Goal: Task Accomplishment & Management: Manage account settings

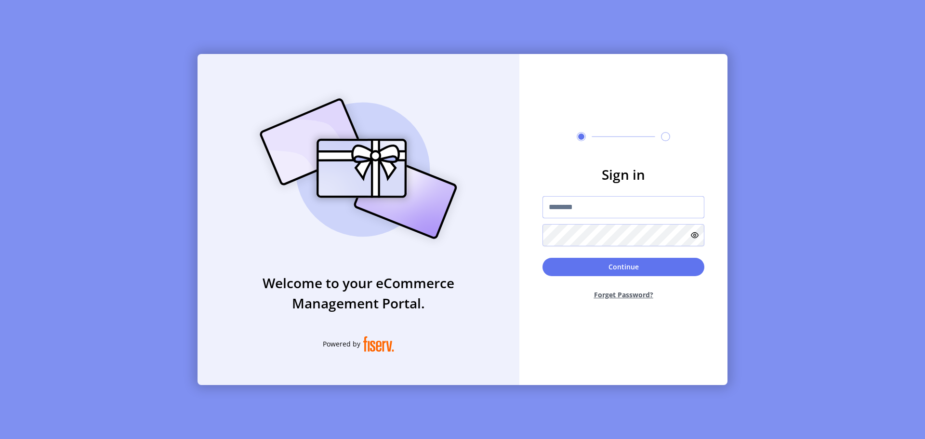
click at [567, 205] on input "text" at bounding box center [624, 207] width 162 height 22
type input "**********"
click at [570, 273] on button "Continue" at bounding box center [624, 267] width 162 height 18
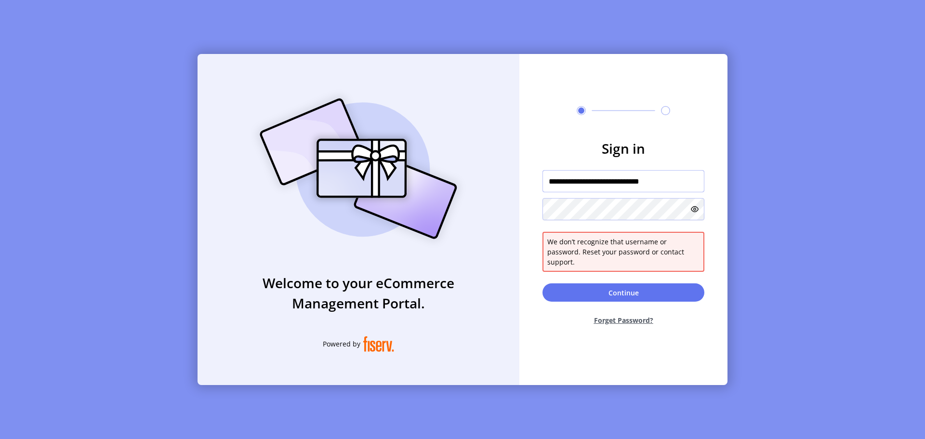
drag, startPoint x: 684, startPoint y: 186, endPoint x: 479, endPoint y: 179, distance: 204.9
click at [479, 179] on div "**********" at bounding box center [463, 219] width 530 height 331
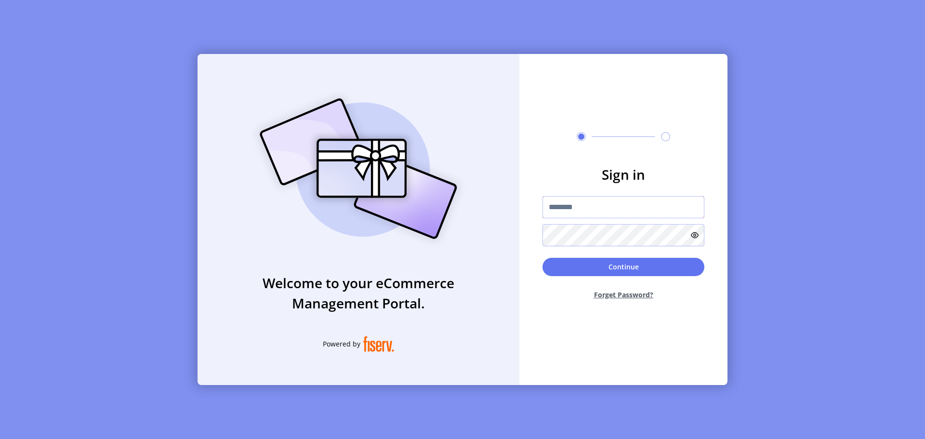
paste input "**********"
type input "**********"
click at [600, 268] on button "Continue" at bounding box center [624, 267] width 162 height 18
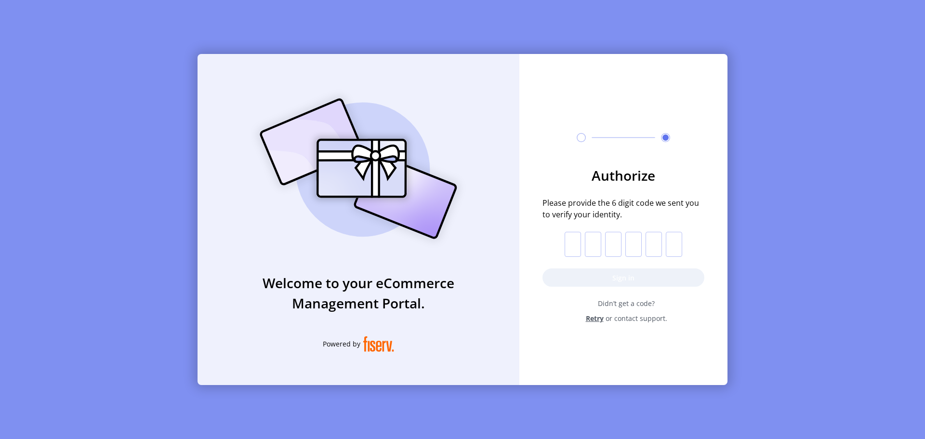
click at [574, 243] on input "text" at bounding box center [573, 244] width 16 height 25
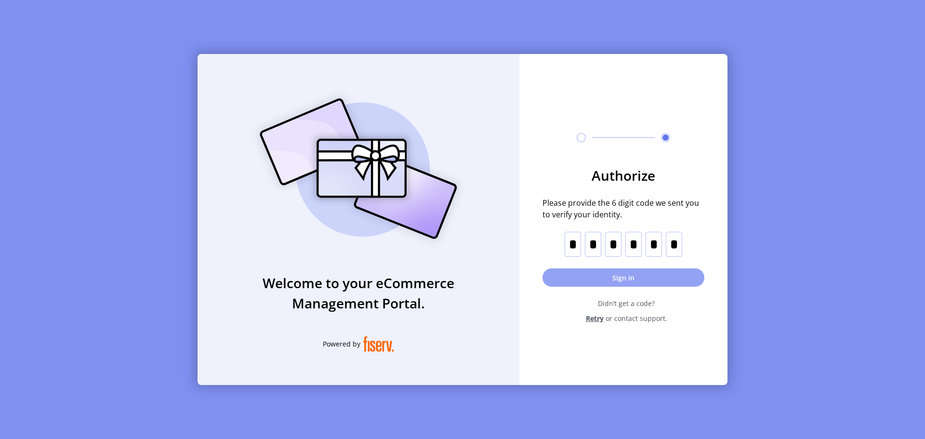
click at [592, 278] on button "Sign in" at bounding box center [624, 277] width 162 height 18
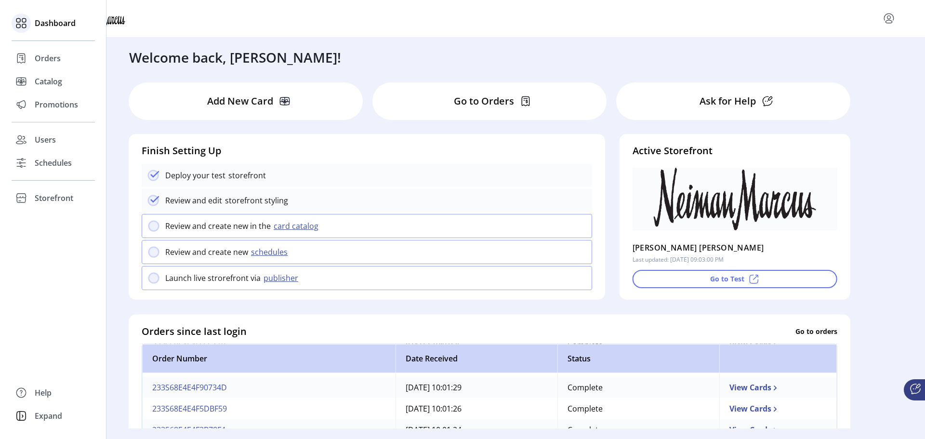
click at [51, 21] on span "Dashboard" at bounding box center [55, 23] width 41 height 12
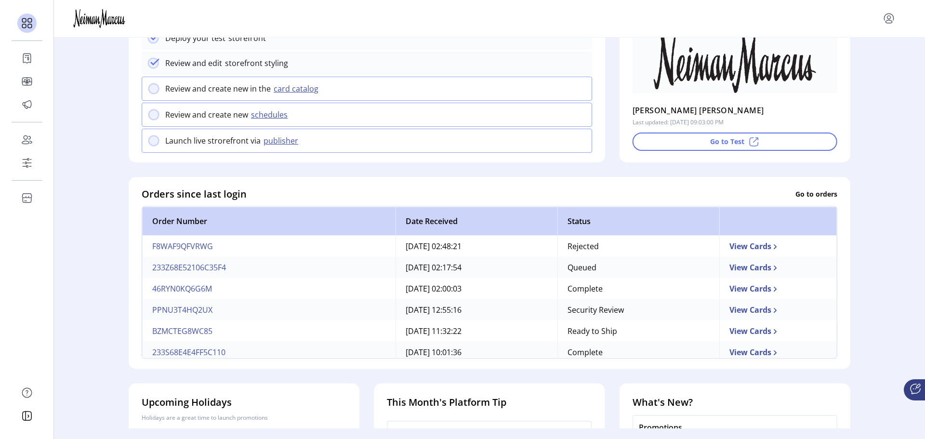
scroll to position [145, 0]
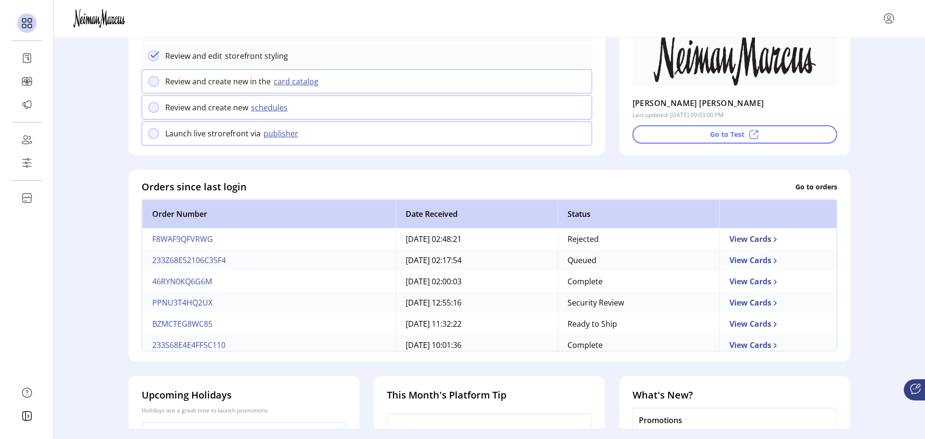
click at [719, 286] on td "View Cards" at bounding box center [778, 280] width 118 height 21
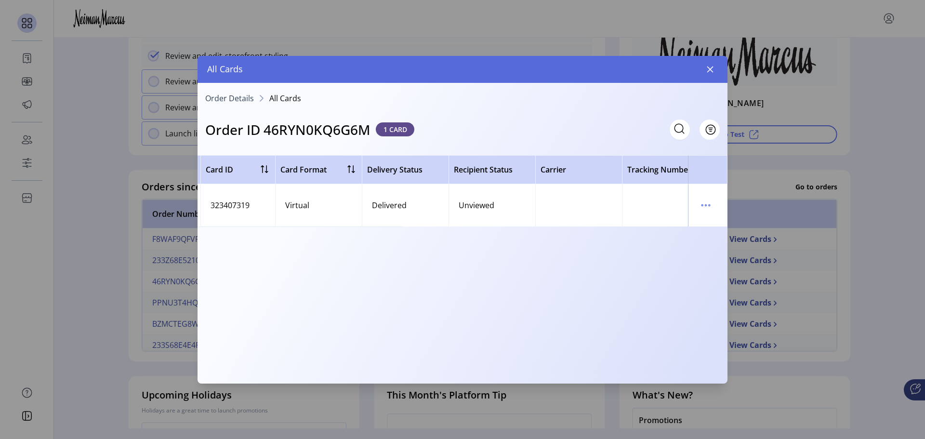
scroll to position [0, 346]
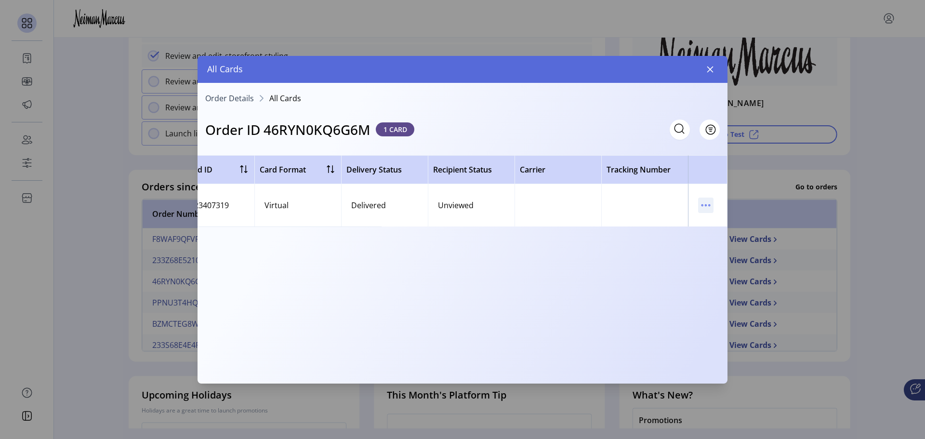
click at [704, 205] on icon "menu" at bounding box center [705, 205] width 15 height 15
click at [725, 226] on span "View Card Details" at bounding box center [746, 224] width 80 height 8
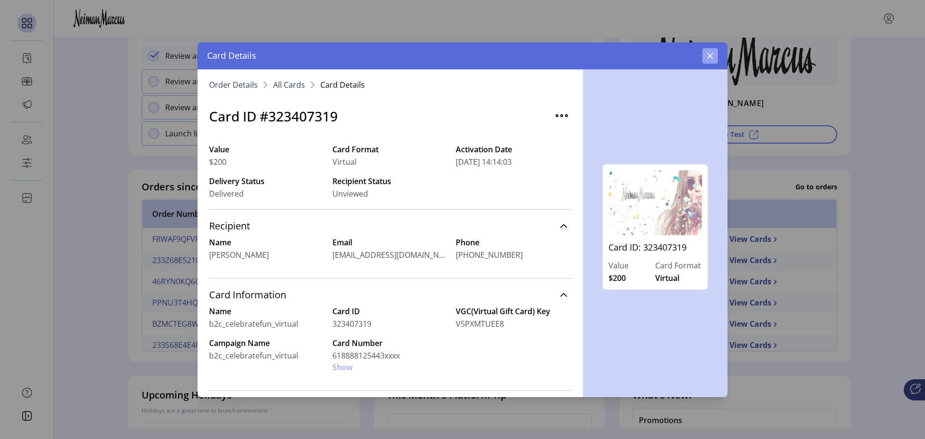
click at [711, 52] on icon "button" at bounding box center [710, 56] width 8 height 8
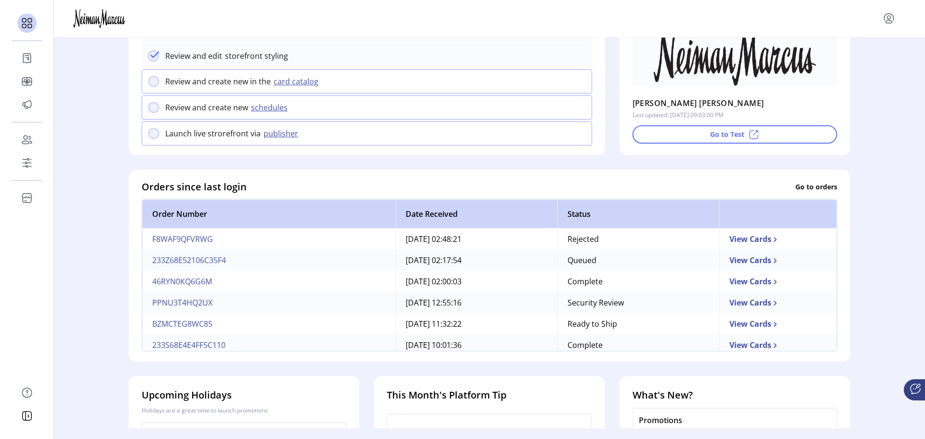
click at [738, 289] on td "View Cards" at bounding box center [778, 280] width 118 height 21
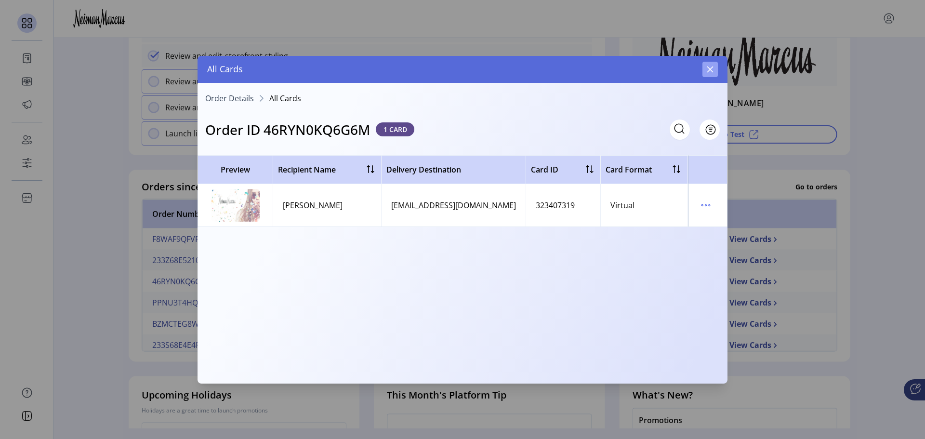
click at [705, 72] on button "button" at bounding box center [710, 69] width 15 height 15
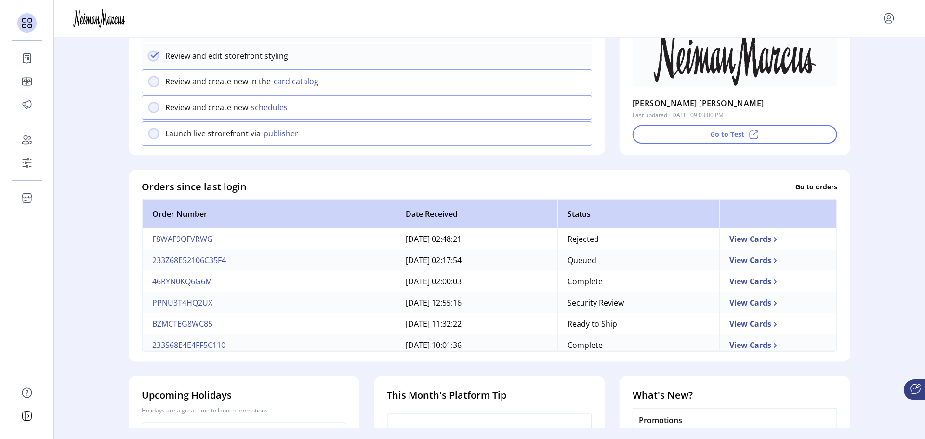
click at [733, 287] on td "View Cards" at bounding box center [778, 280] width 118 height 21
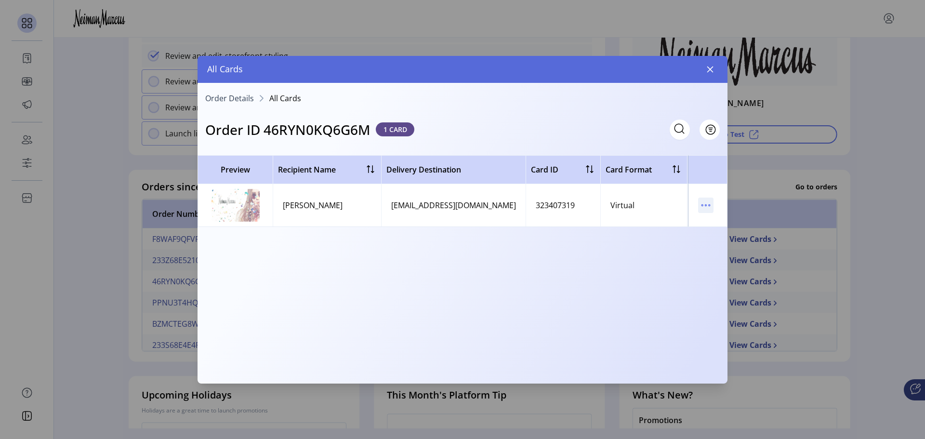
click at [703, 207] on icon "menu" at bounding box center [705, 205] width 15 height 15
click at [729, 238] on span "Resend Card" at bounding box center [746, 240] width 80 height 8
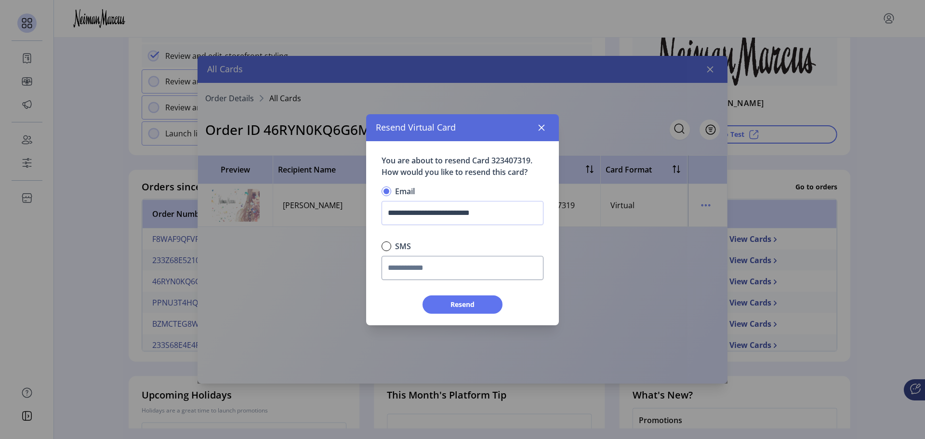
scroll to position [6, 3]
click at [541, 129] on icon "button" at bounding box center [542, 128] width 8 height 8
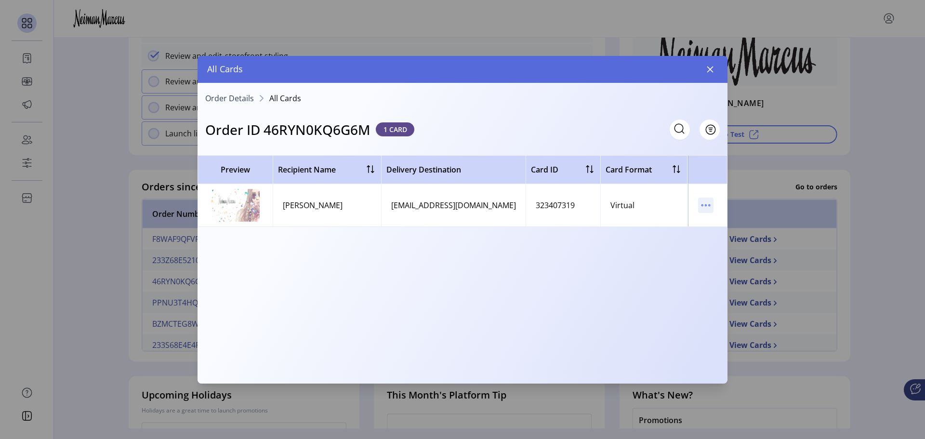
click at [701, 203] on icon "menu" at bounding box center [705, 205] width 15 height 15
click at [713, 225] on span "View Card Details" at bounding box center [746, 224] width 80 height 8
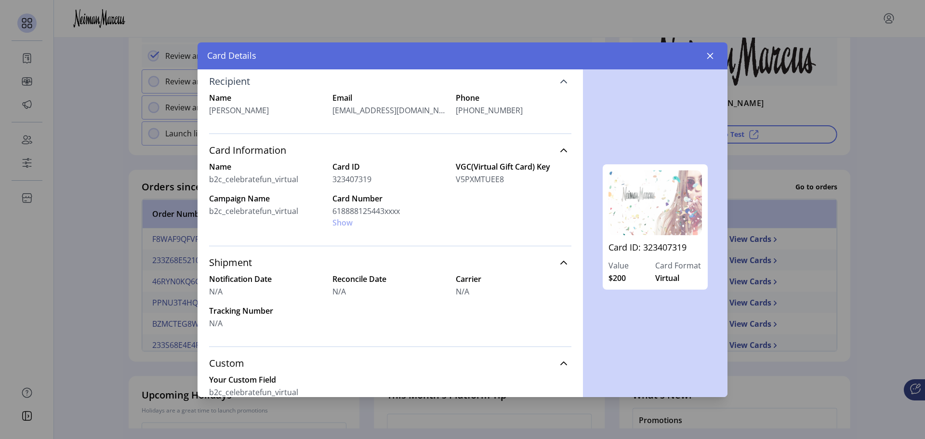
scroll to position [184, 0]
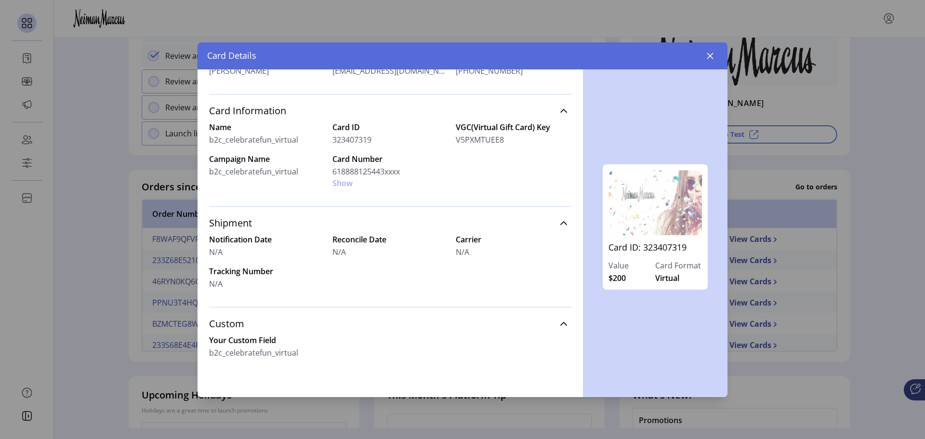
click at [341, 185] on div "Card Number 618888125443xxxx Show" at bounding box center [390, 171] width 116 height 36
click at [342, 184] on div "Card Number 618888125443xxxx Show" at bounding box center [390, 171] width 116 height 36
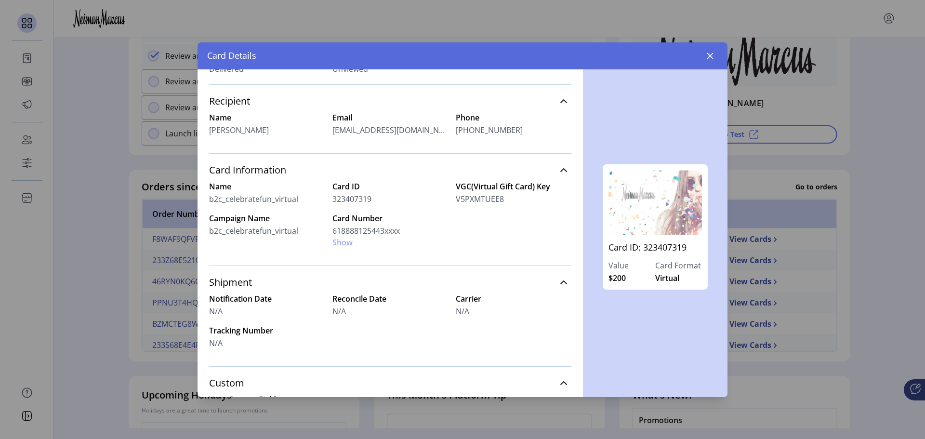
scroll to position [0, 0]
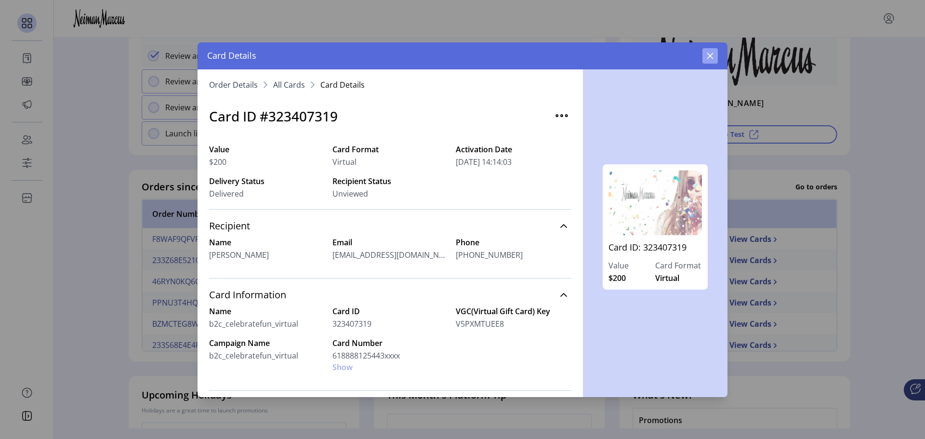
click at [709, 54] on icon "button" at bounding box center [710, 56] width 6 height 6
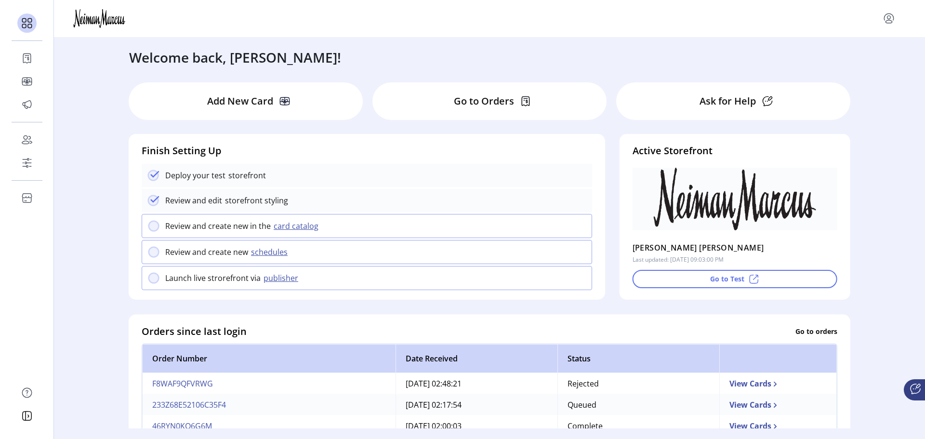
click at [709, 101] on p "Ask for Help" at bounding box center [728, 101] width 56 height 14
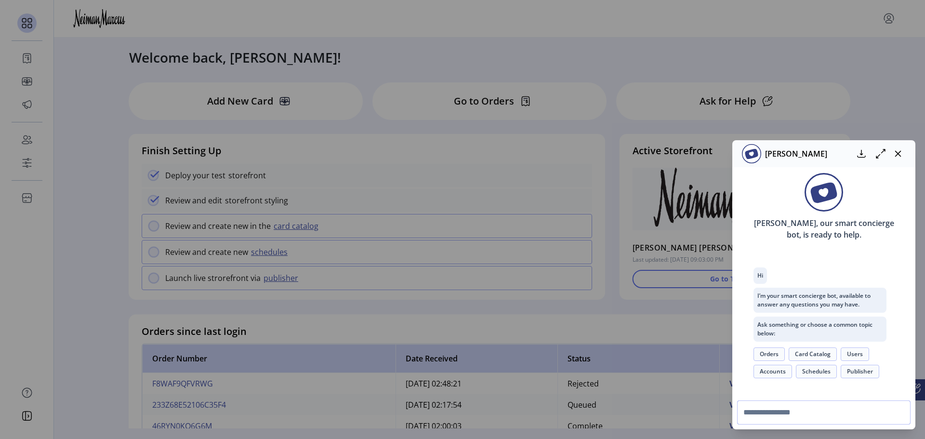
click at [756, 415] on input "text" at bounding box center [823, 412] width 173 height 24
type input "**********"
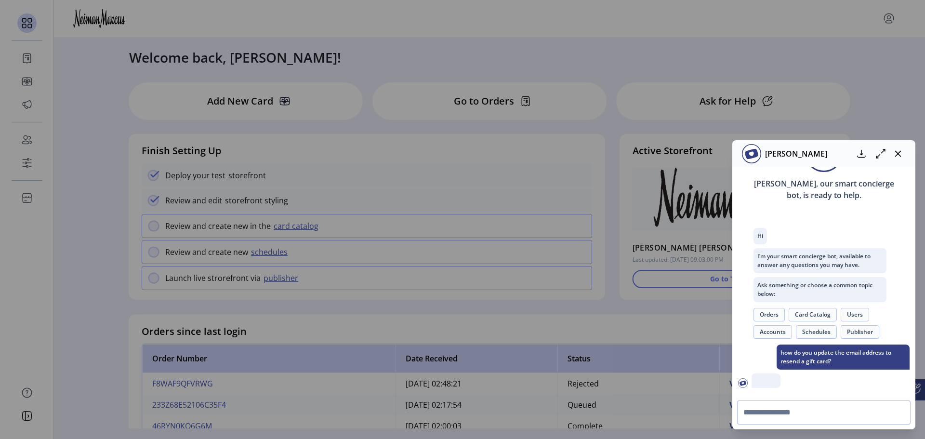
scroll to position [119, 0]
